Goal: Task Accomplishment & Management: Use online tool/utility

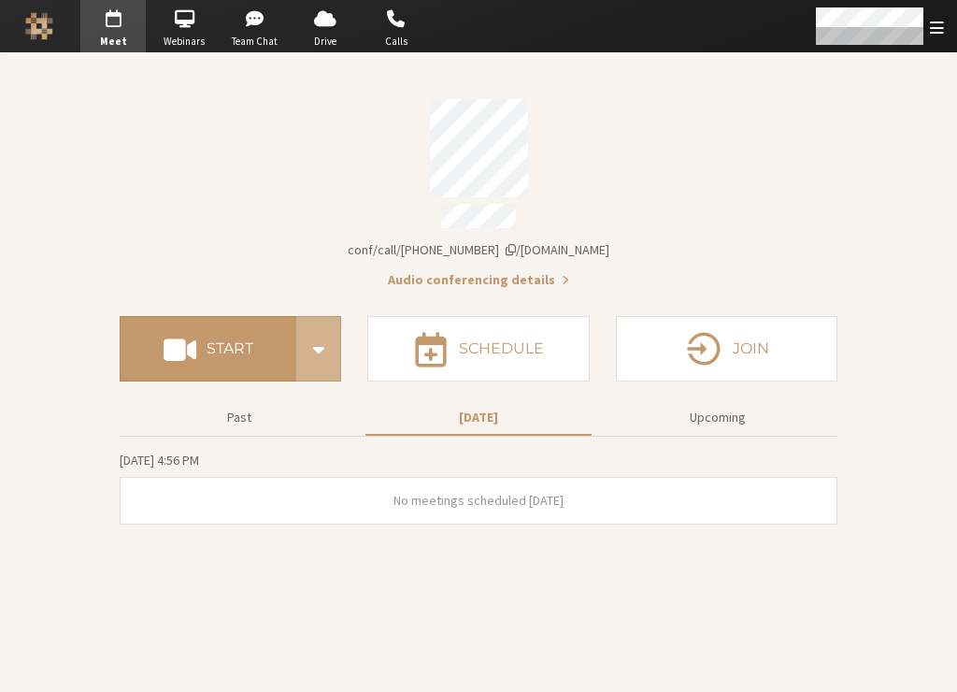
click at [701, 230] on section "Meeting link [DOMAIN_NAME]/conf/call/6850878 Audio conferencing details" at bounding box center [479, 188] width 718 height 204
click at [81, 191] on section "Meeting link [DOMAIN_NAME]/conf/call/6850878 Audio conferencing details Start S…" at bounding box center [478, 372] width 957 height 639
